Goal: Task Accomplishment & Management: Complete application form

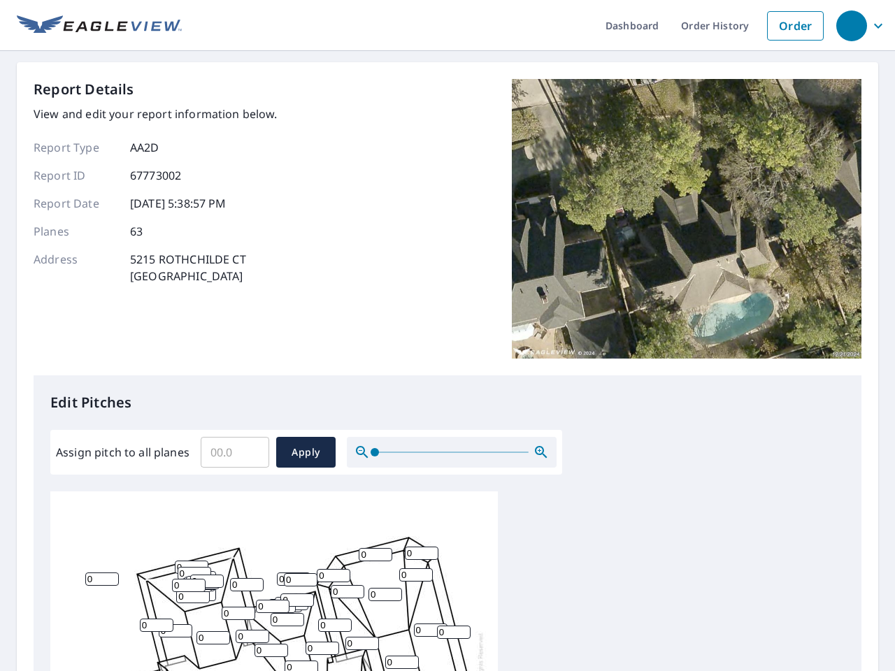
click at [447, 336] on div "Report Details View and edit your report information below. Report Type AA2D Re…" at bounding box center [448, 227] width 828 height 296
click at [851, 25] on div "button" at bounding box center [851, 25] width 31 height 31
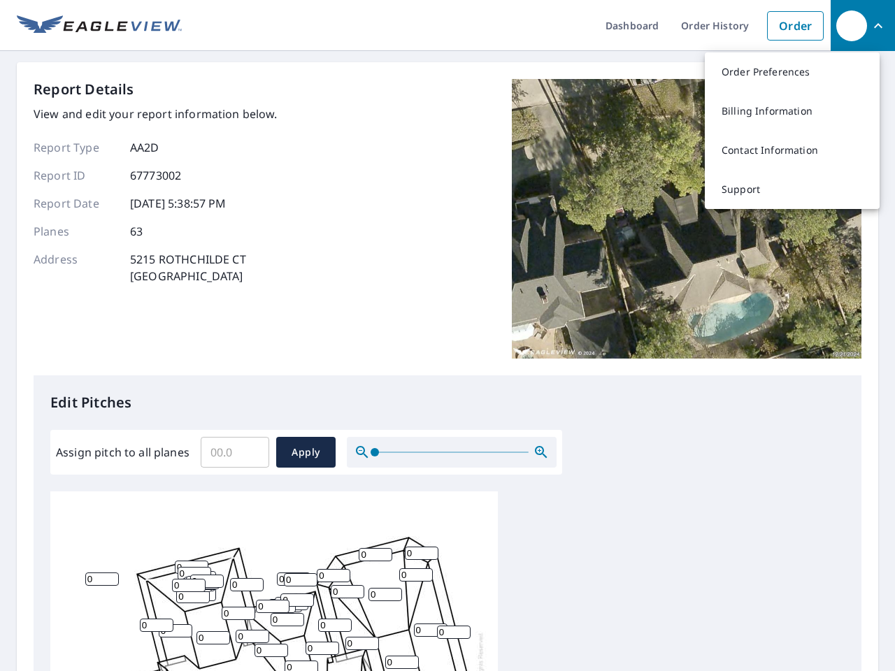
click at [235, 452] on input "Assign pitch to all planes" at bounding box center [235, 452] width 69 height 39
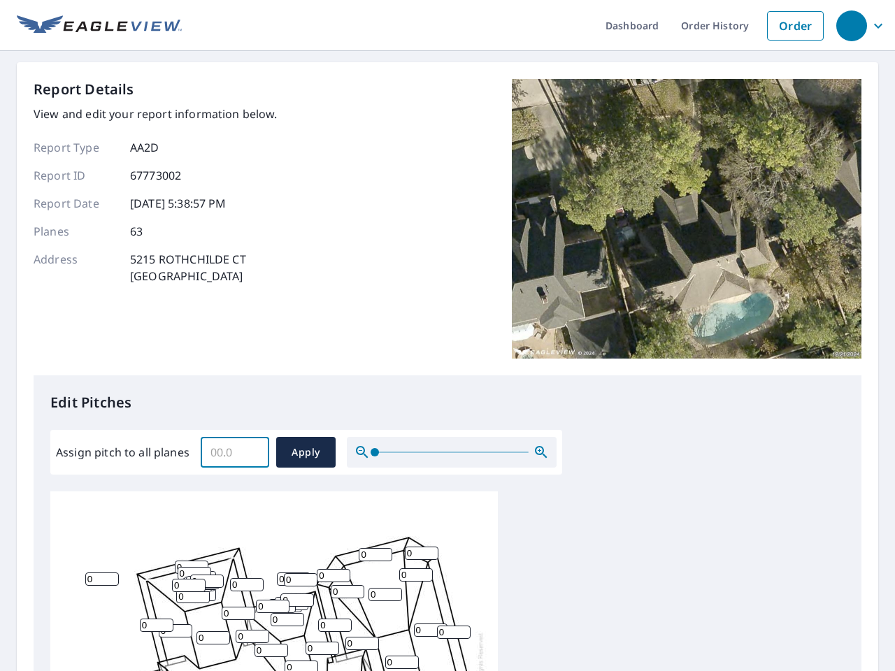
click at [305, 452] on span "Apply" at bounding box center [305, 452] width 37 height 17
click at [541, 452] on icon "button" at bounding box center [541, 452] width 17 height 17
